Goal: Transaction & Acquisition: Obtain resource

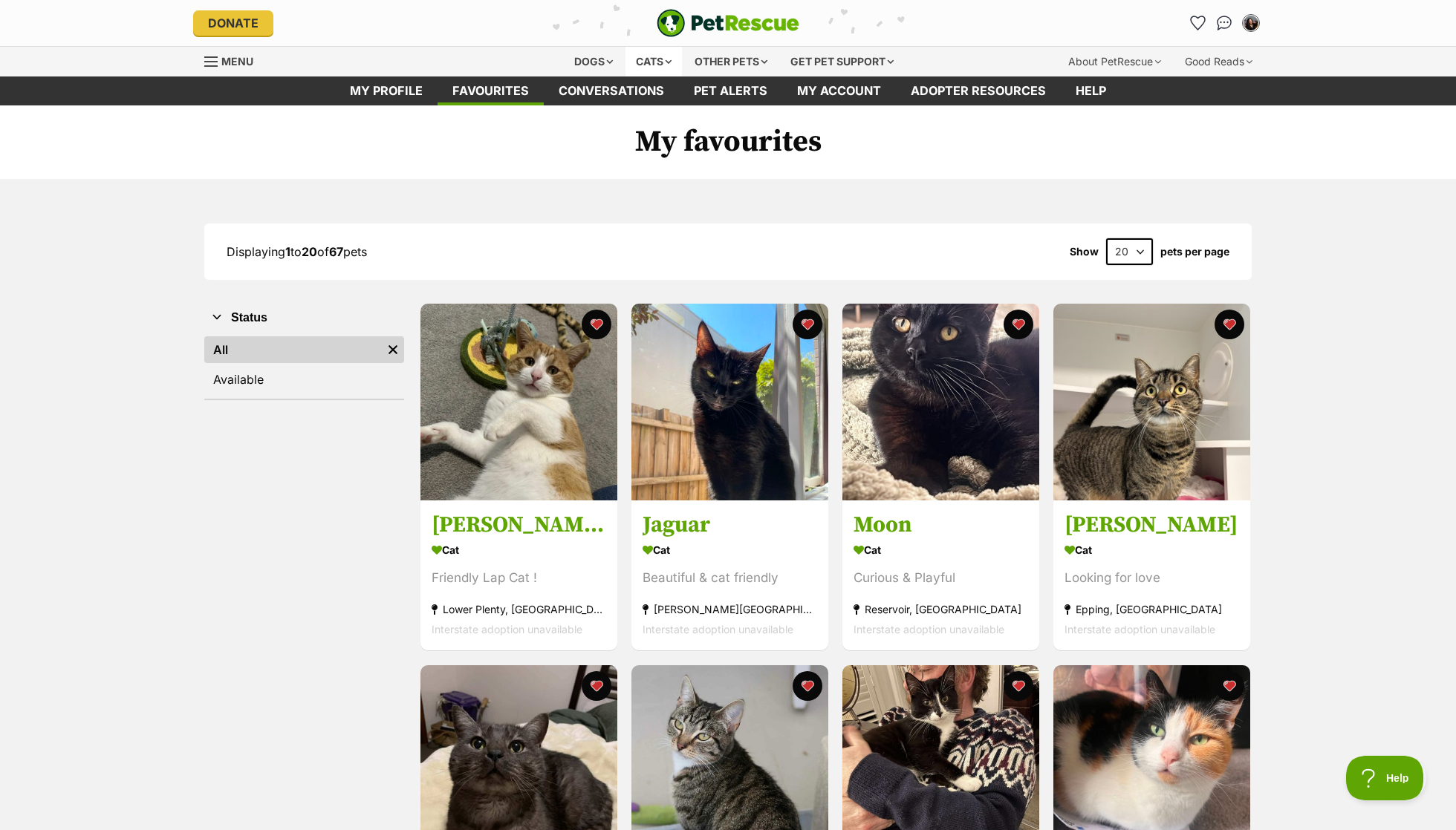
click at [639, 69] on div "Cats" at bounding box center [653, 61] width 56 height 30
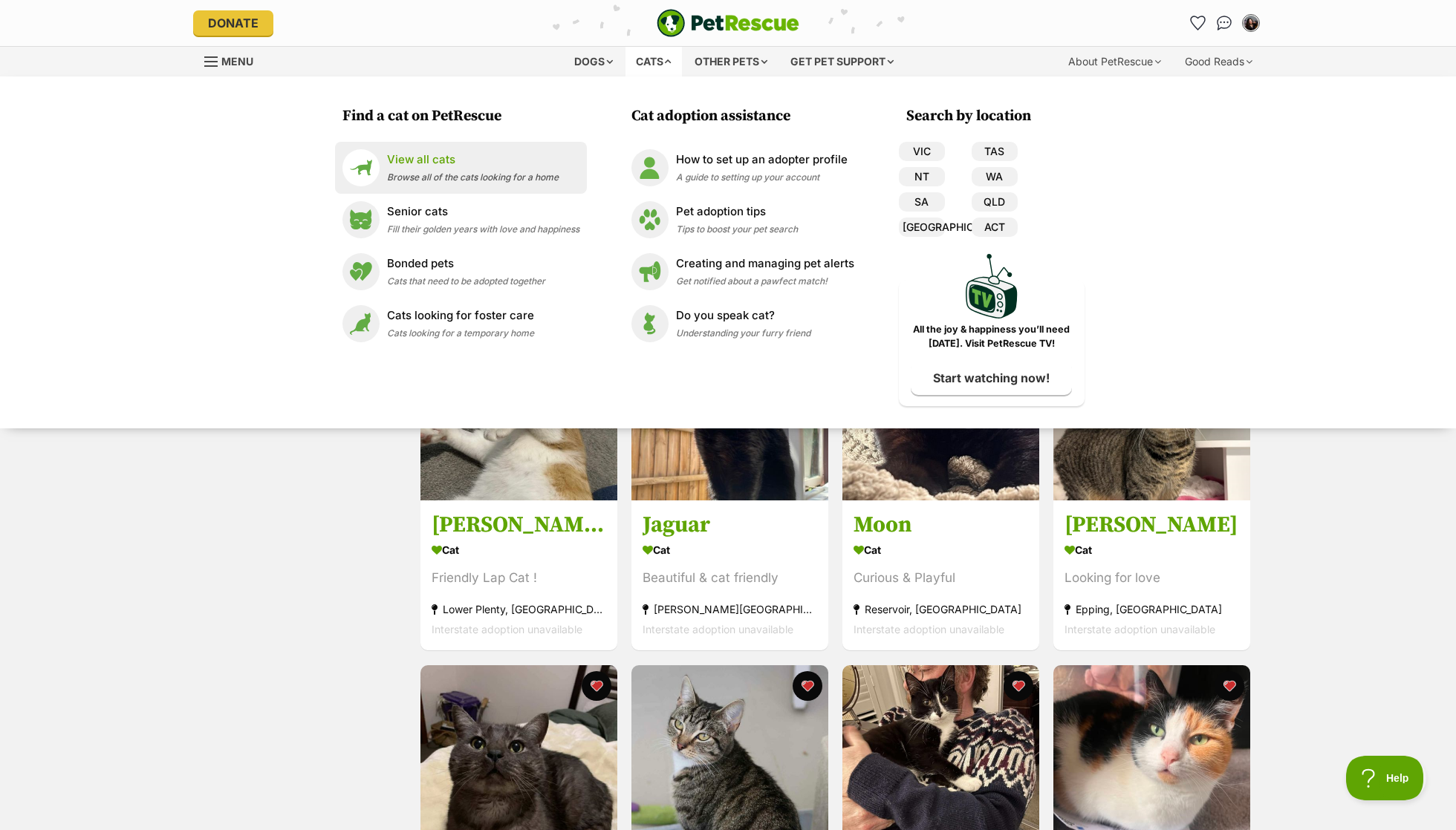
click at [524, 150] on link "View all cats Browse all of the cats looking for a home" at bounding box center [461, 168] width 237 height 37
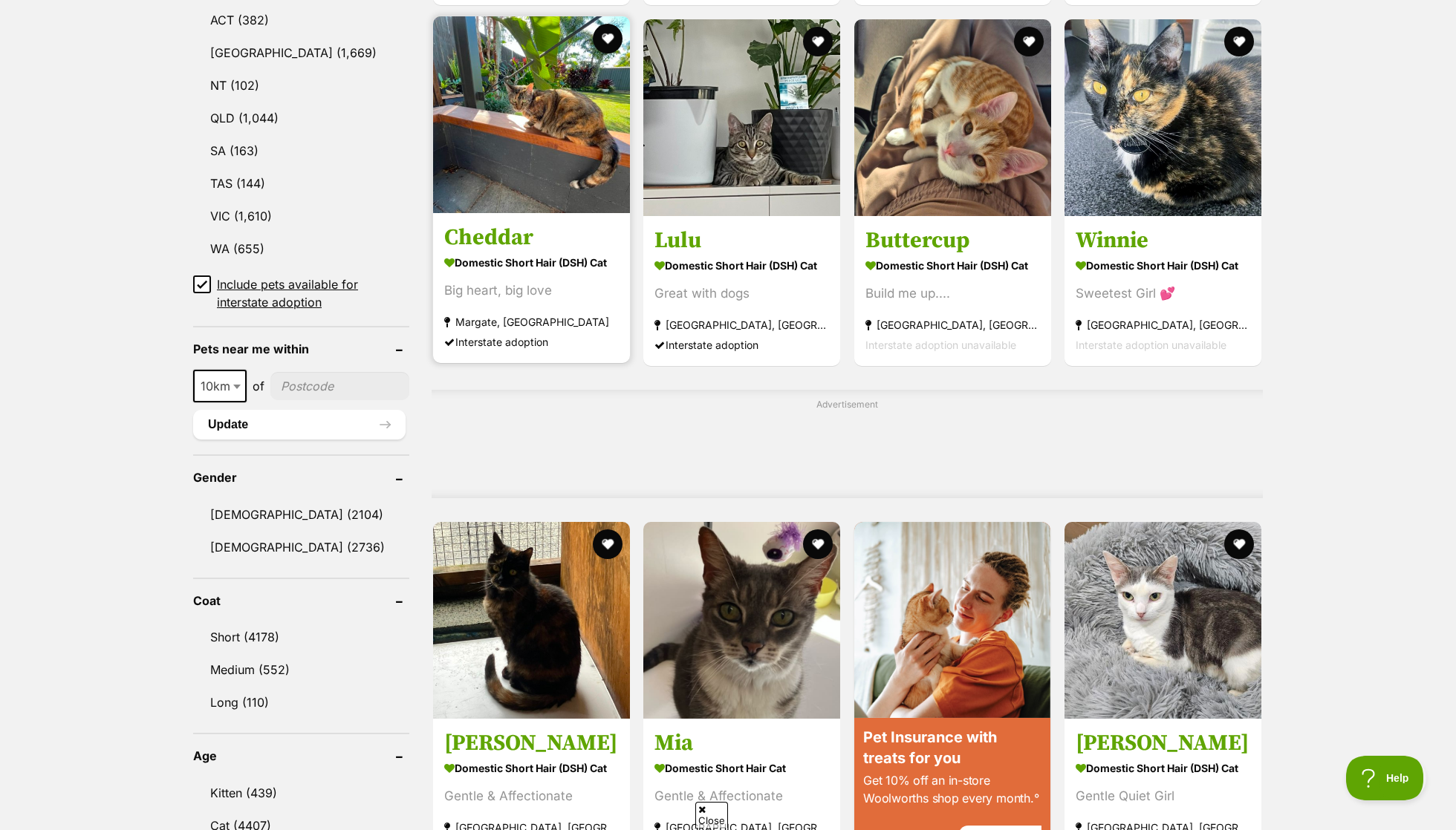
scroll to position [829, 0]
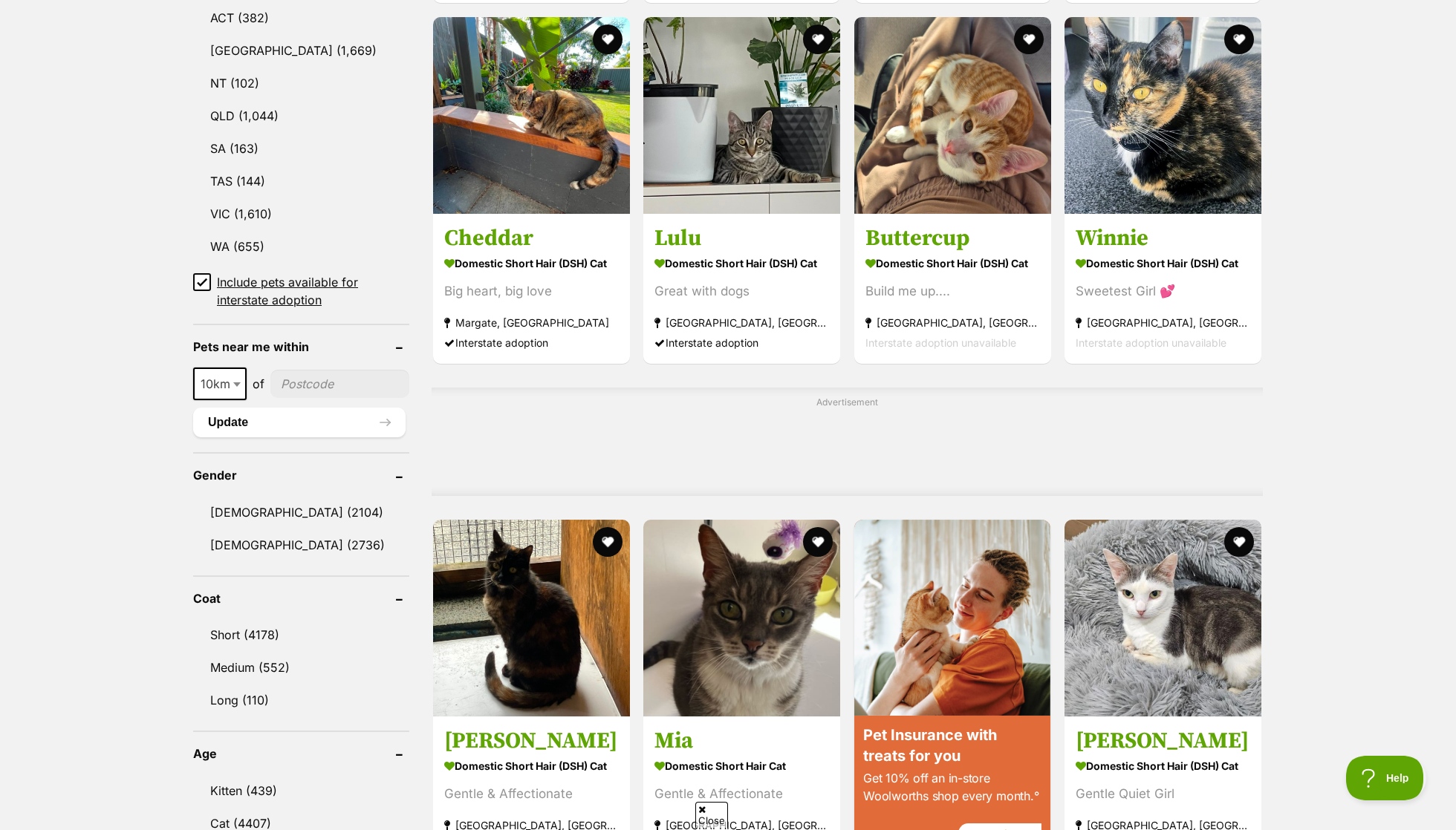
click at [218, 375] on span "10km" at bounding box center [220, 384] width 50 height 21
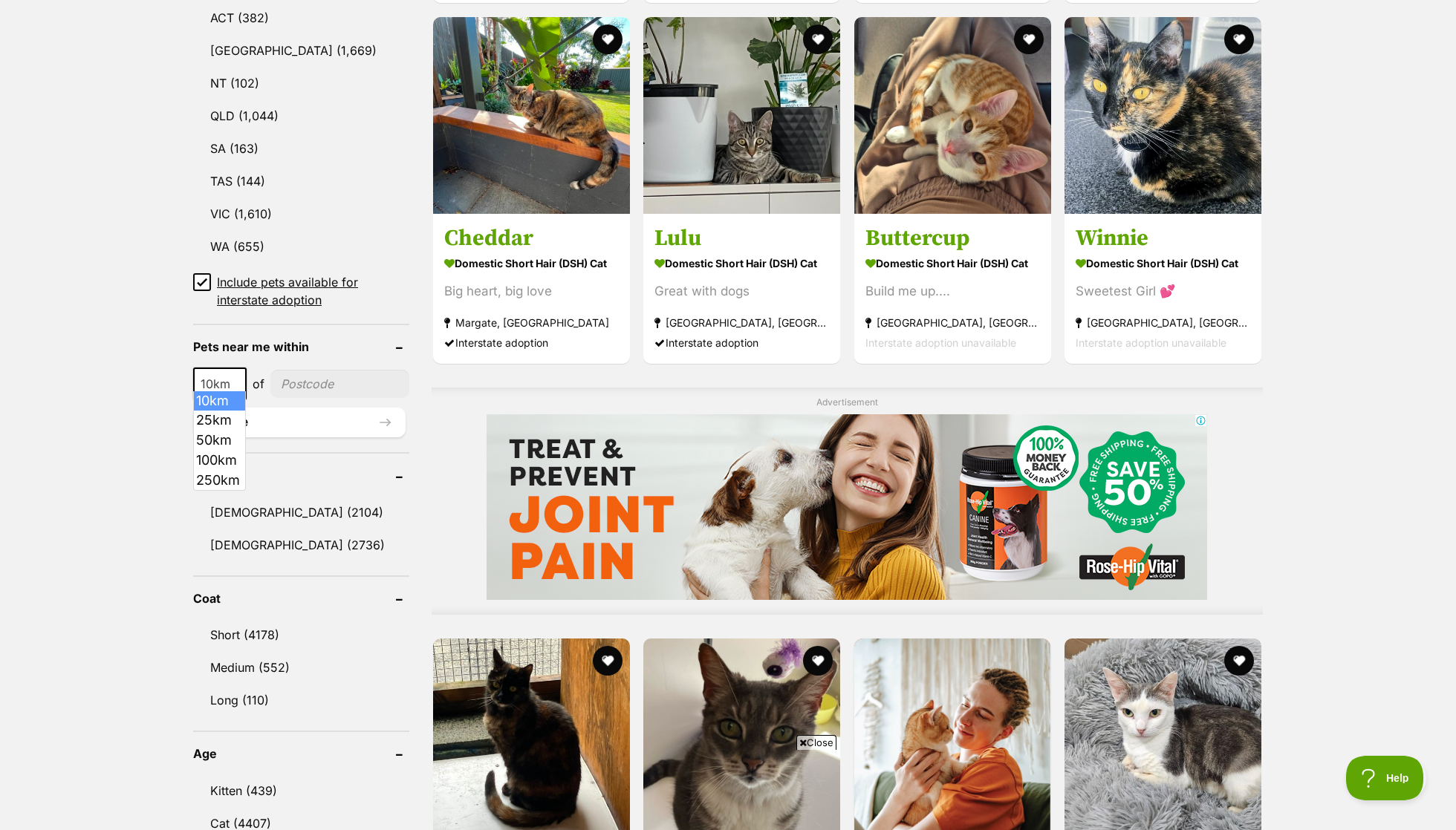
scroll to position [0, 0]
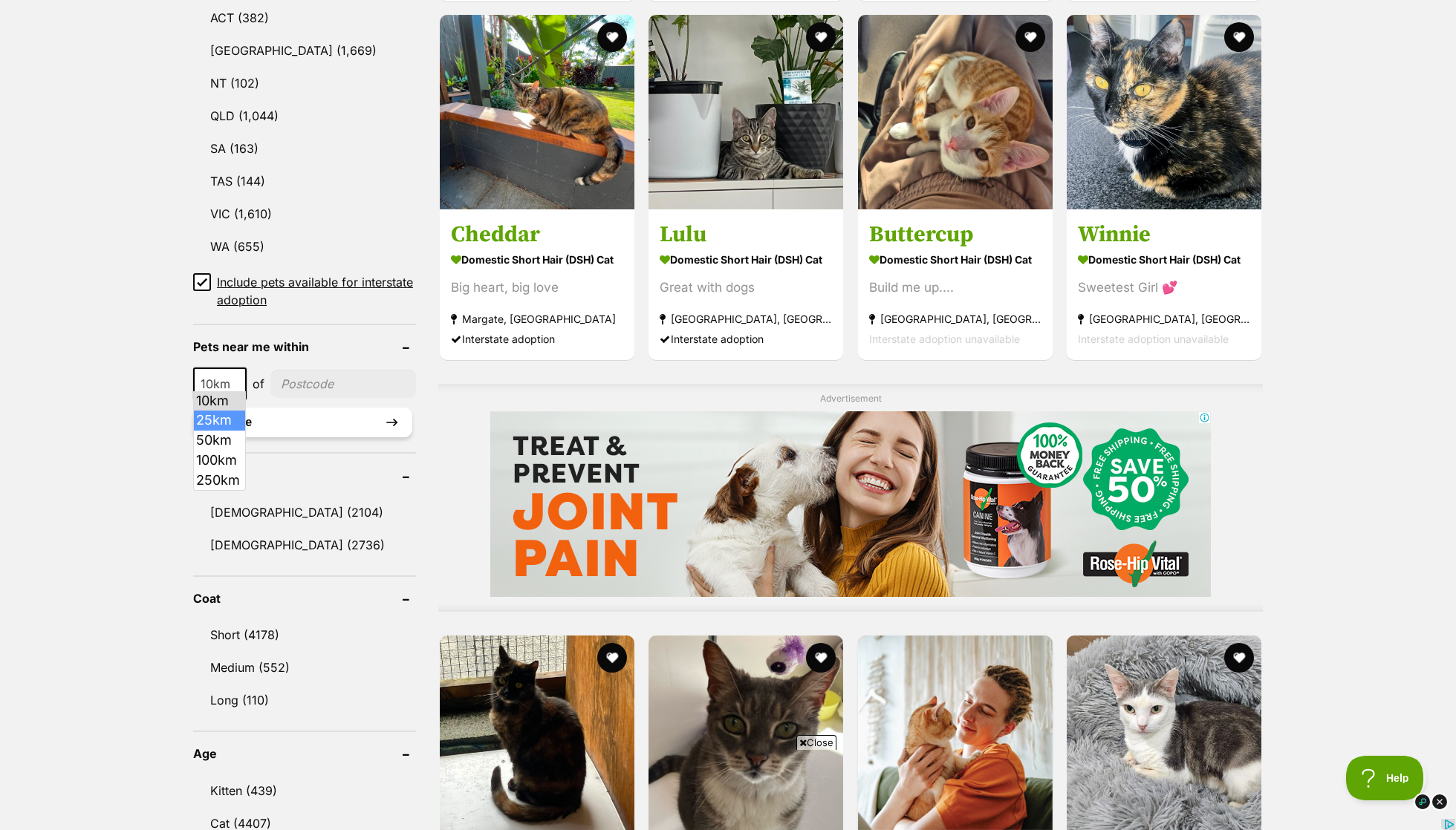
drag, startPoint x: 223, startPoint y: 410, endPoint x: 289, endPoint y: 399, distance: 66.9
select select "25"
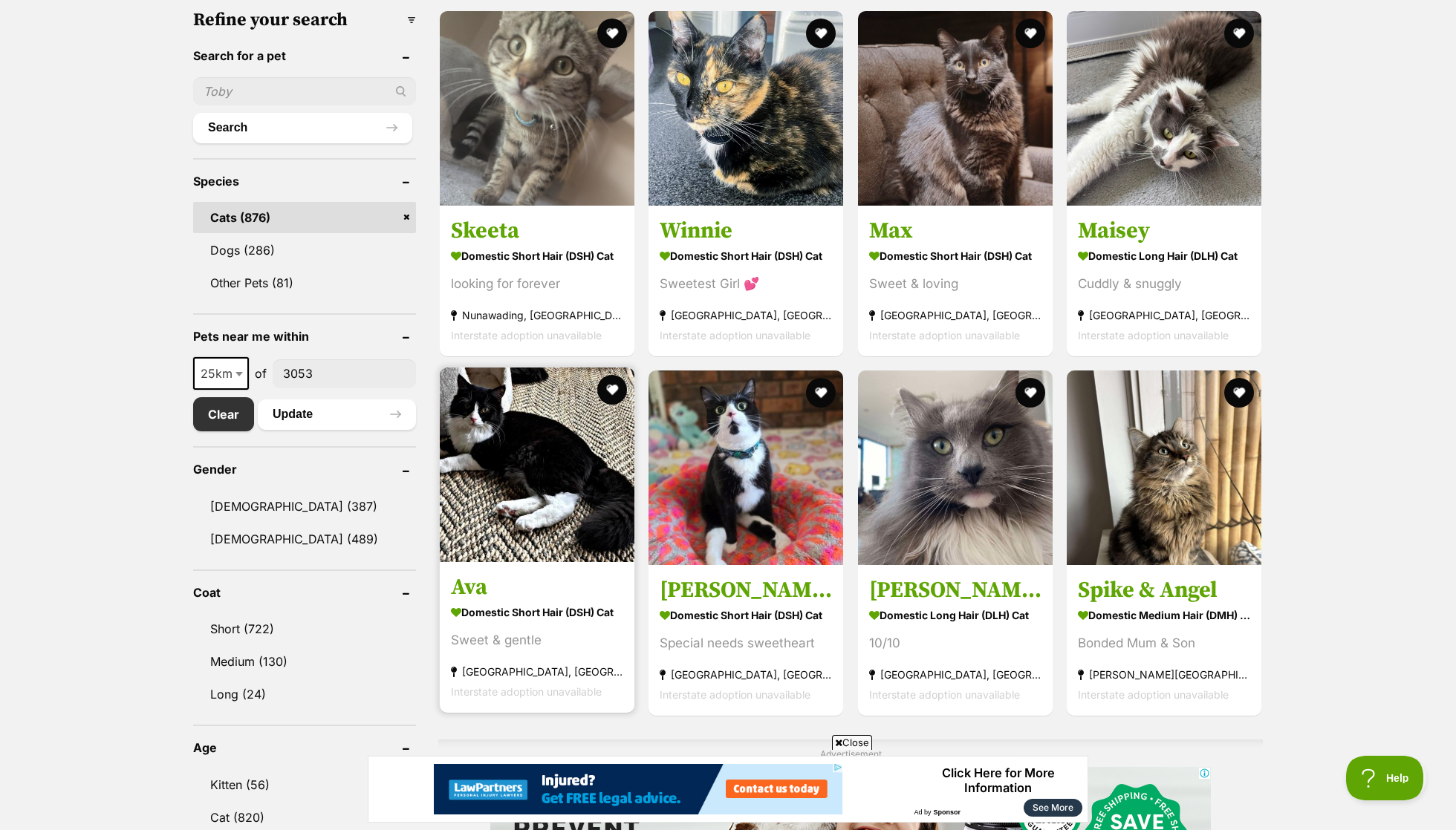
click at [520, 478] on img at bounding box center [537, 465] width 195 height 195
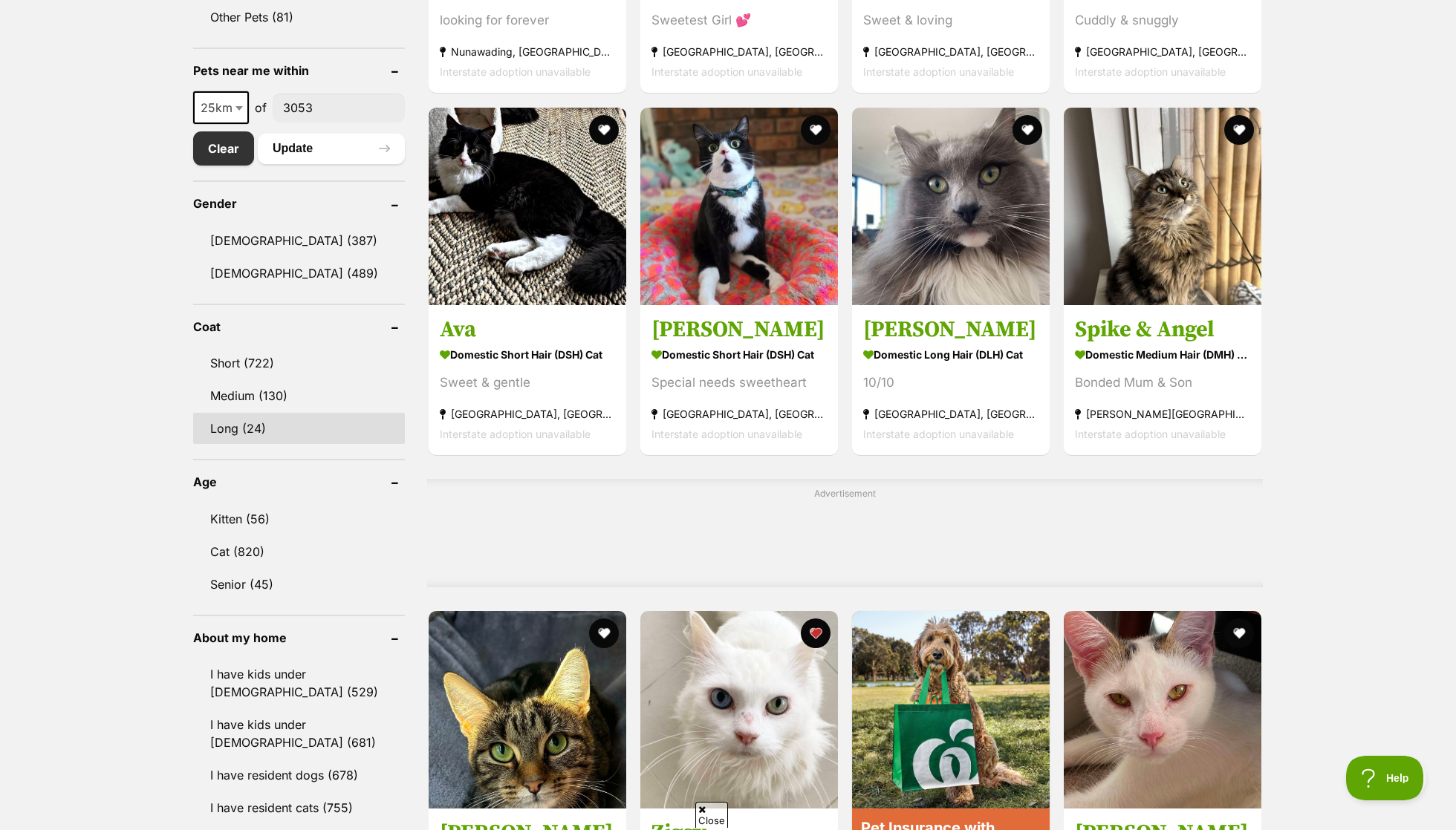
scroll to position [737, 0]
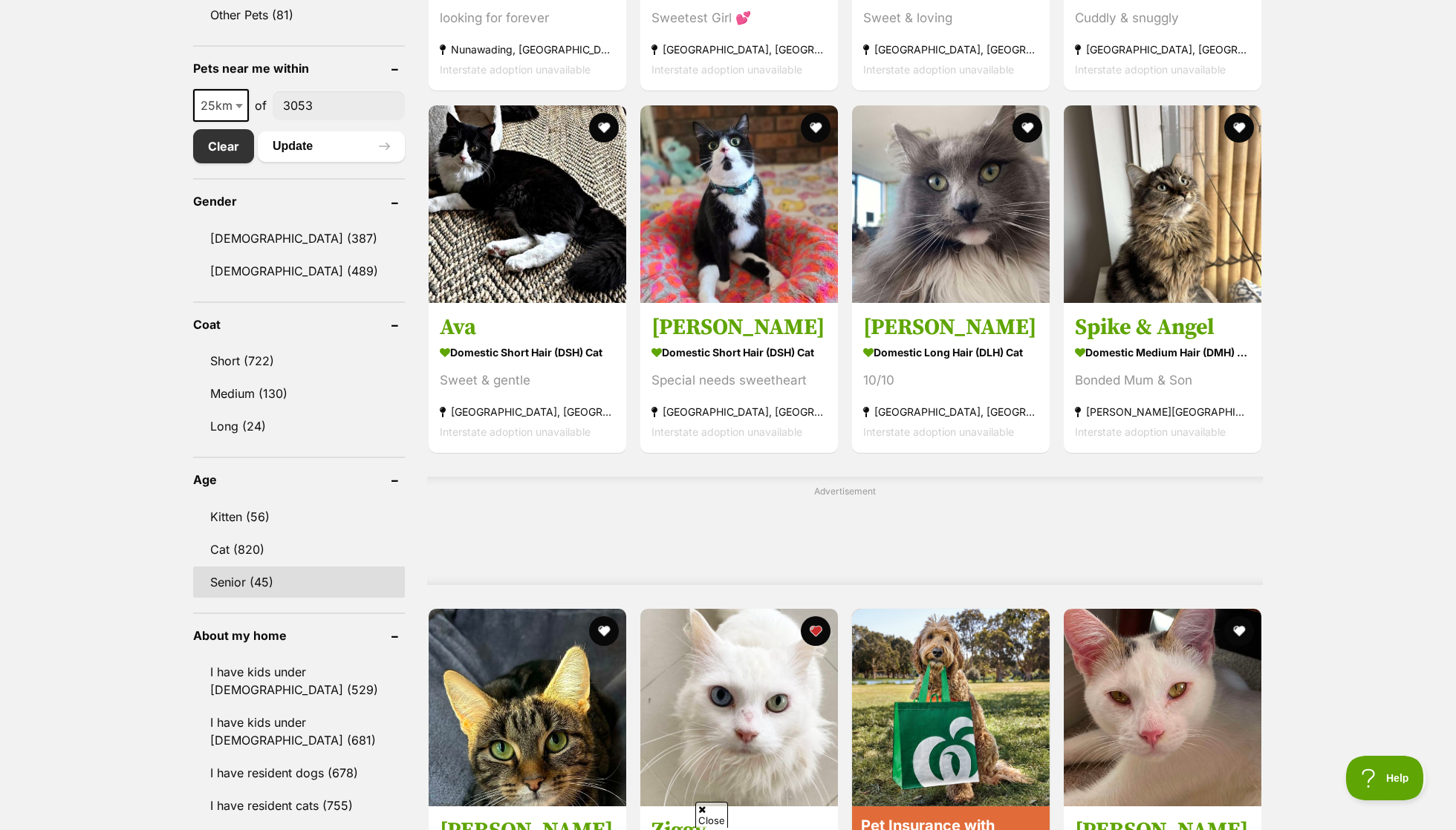
click at [263, 571] on link "Senior (45)" at bounding box center [299, 582] width 212 height 31
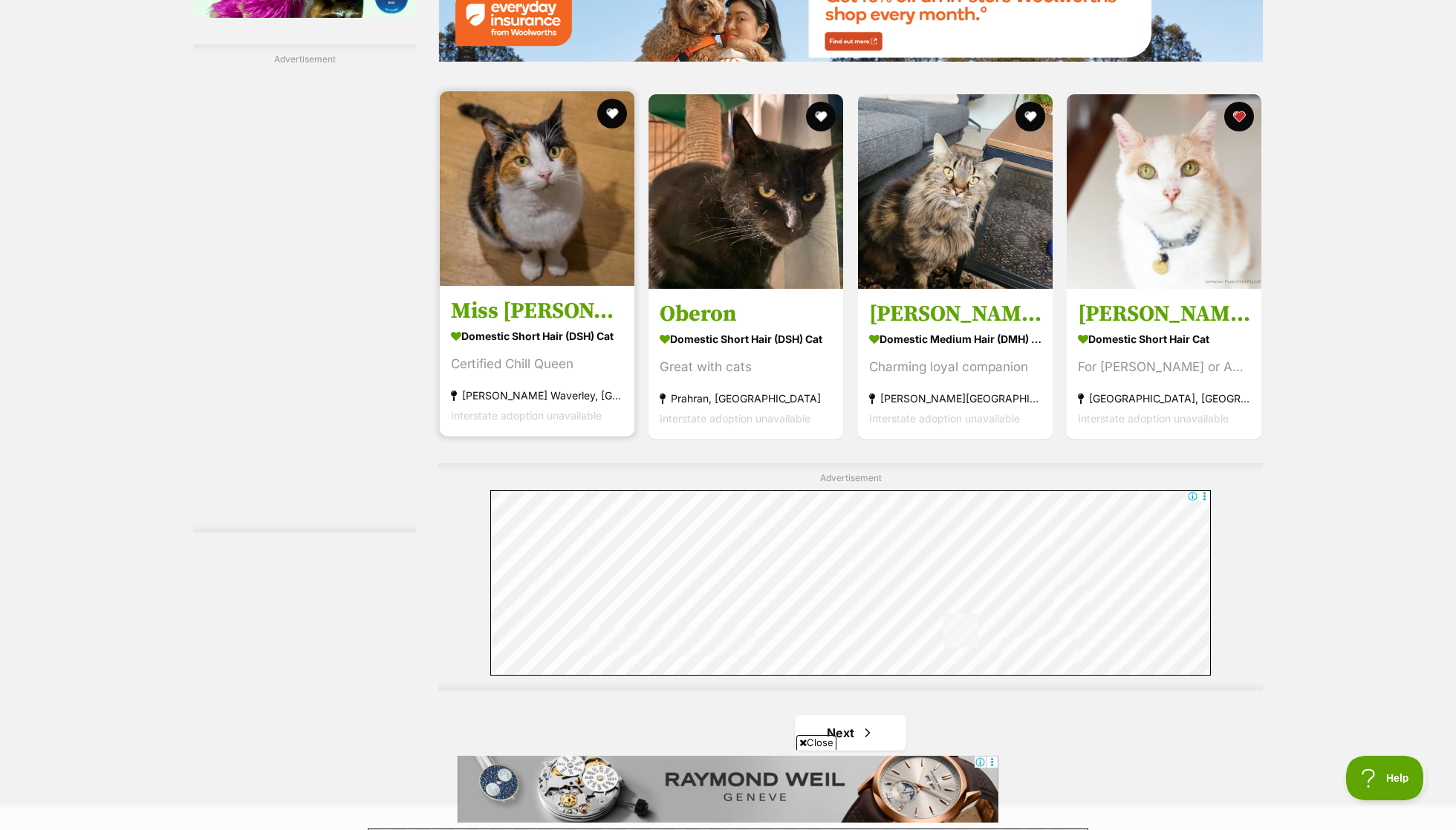
scroll to position [2666, 0]
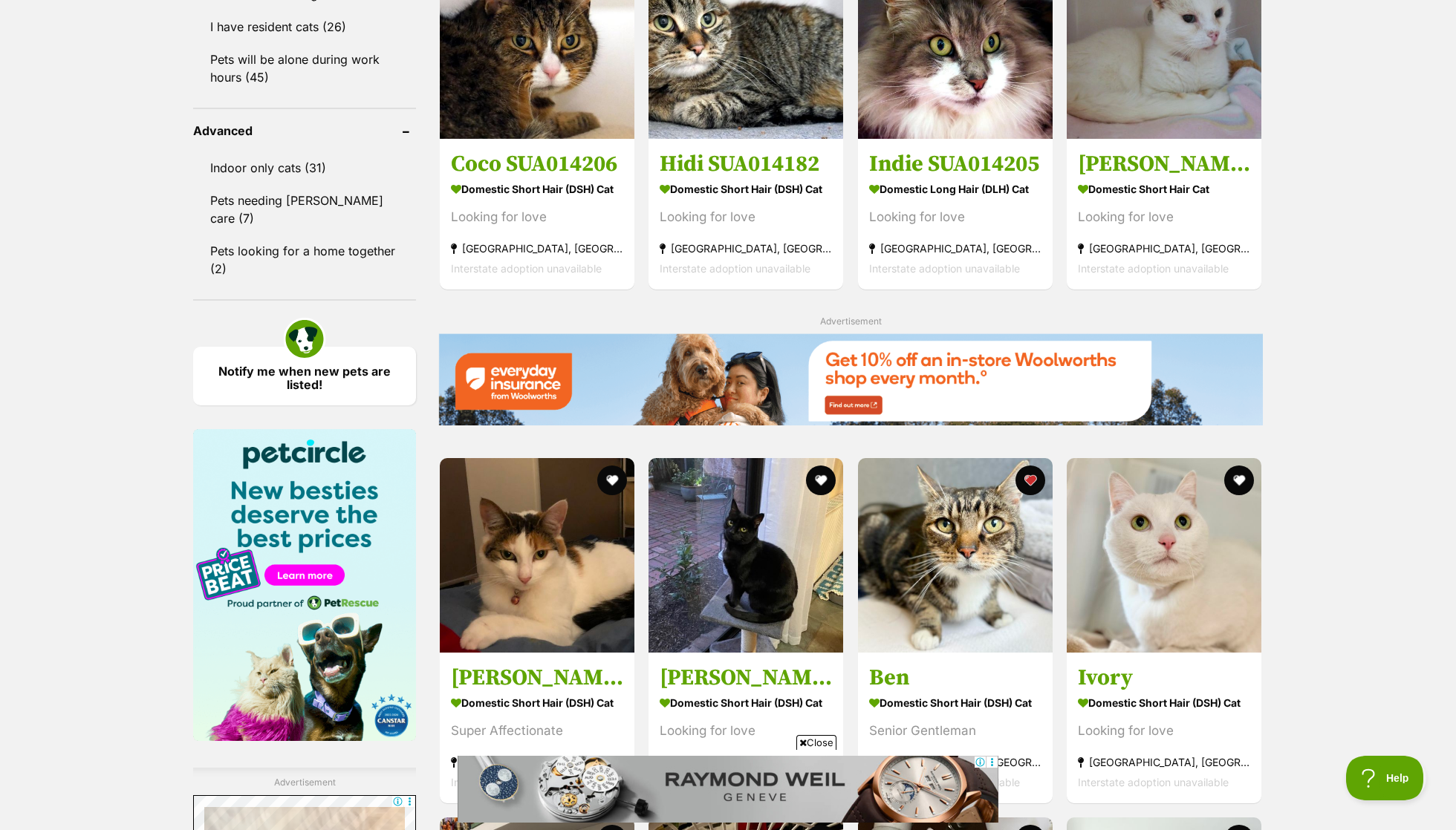
scroll to position [1413, 0]
